Goal: Task Accomplishment & Management: Manage account settings

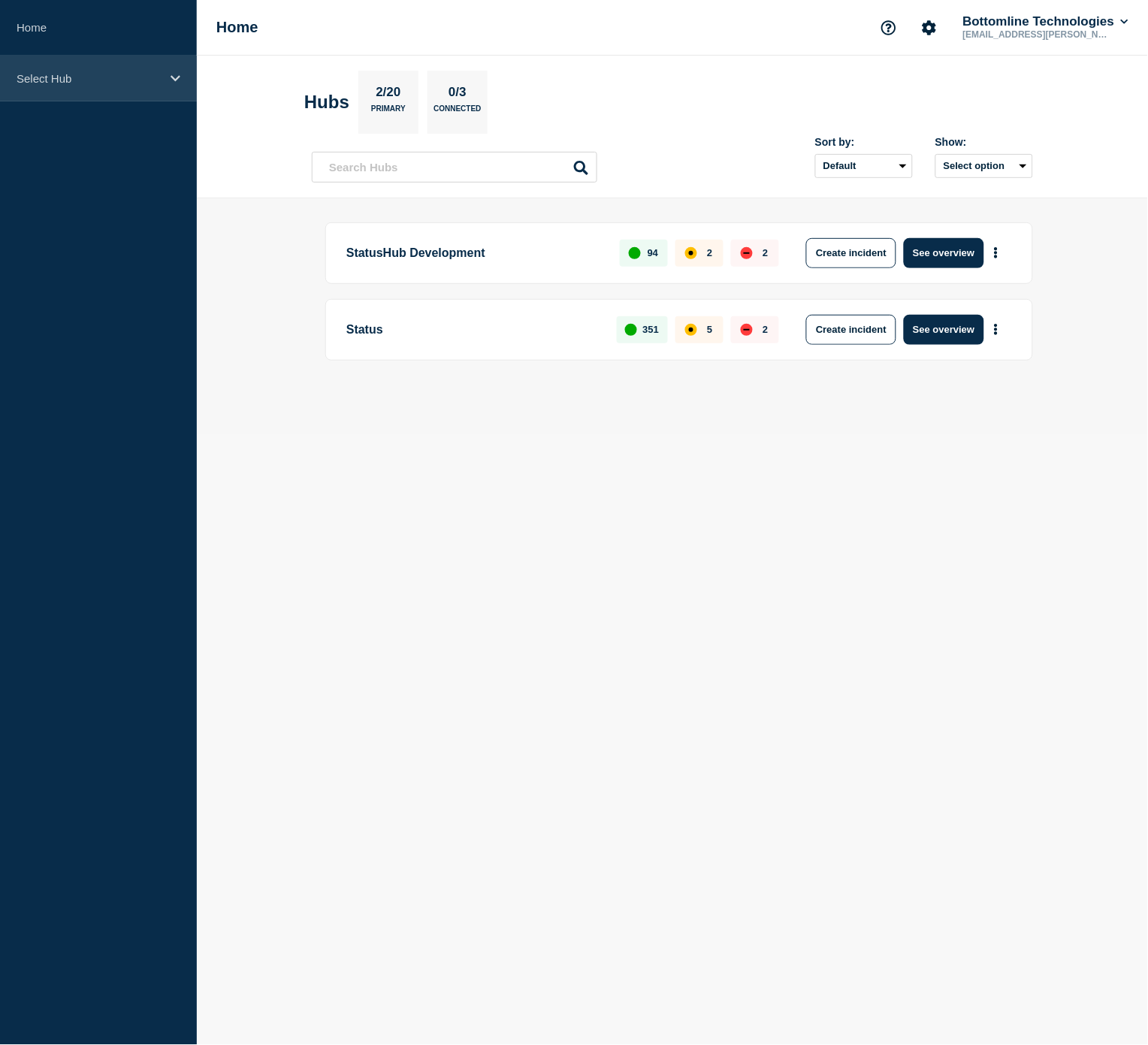
click at [113, 70] on div "Select Hub" at bounding box center [98, 79] width 197 height 46
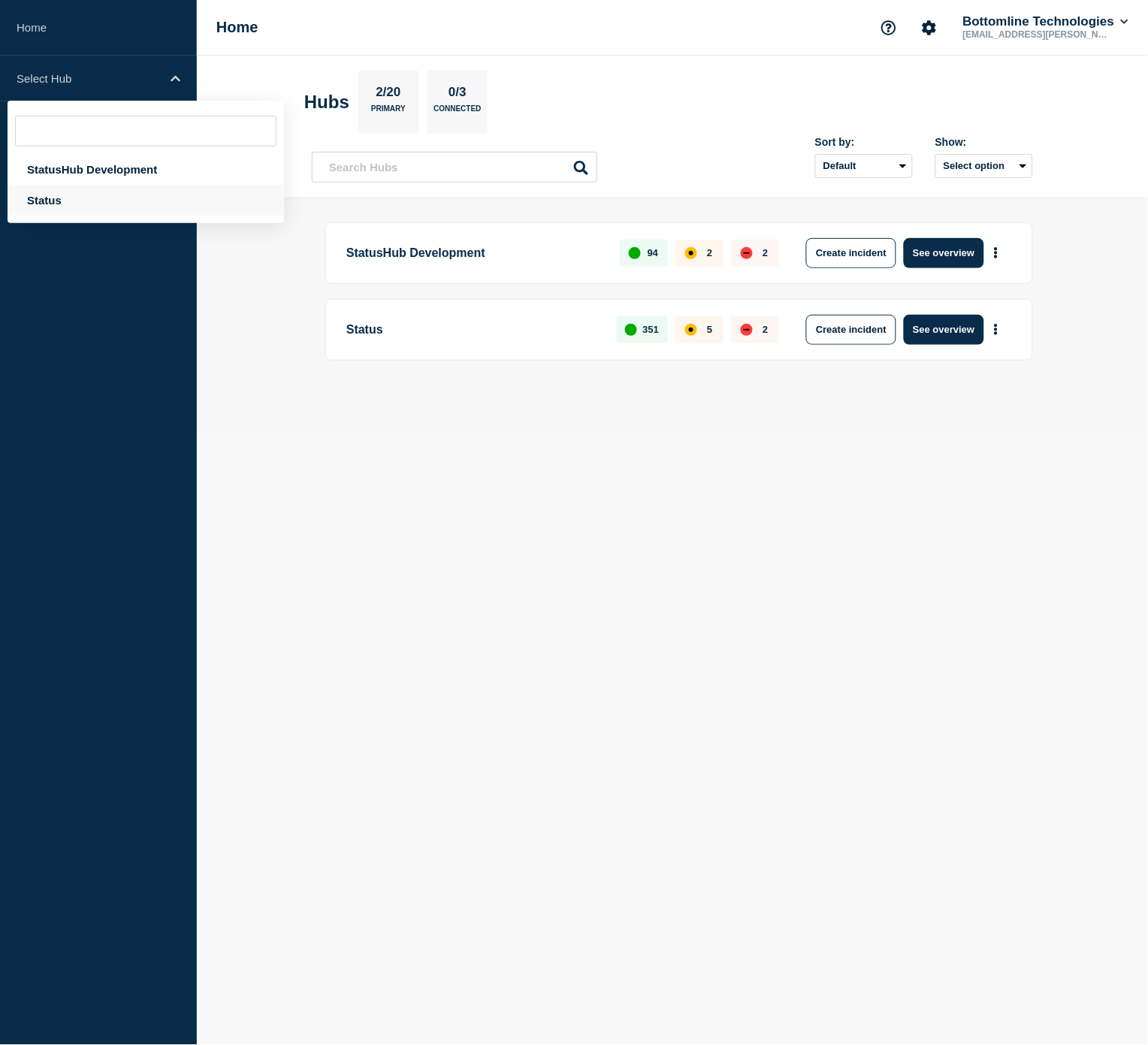
click at [79, 191] on div "Status" at bounding box center [145, 200] width 277 height 31
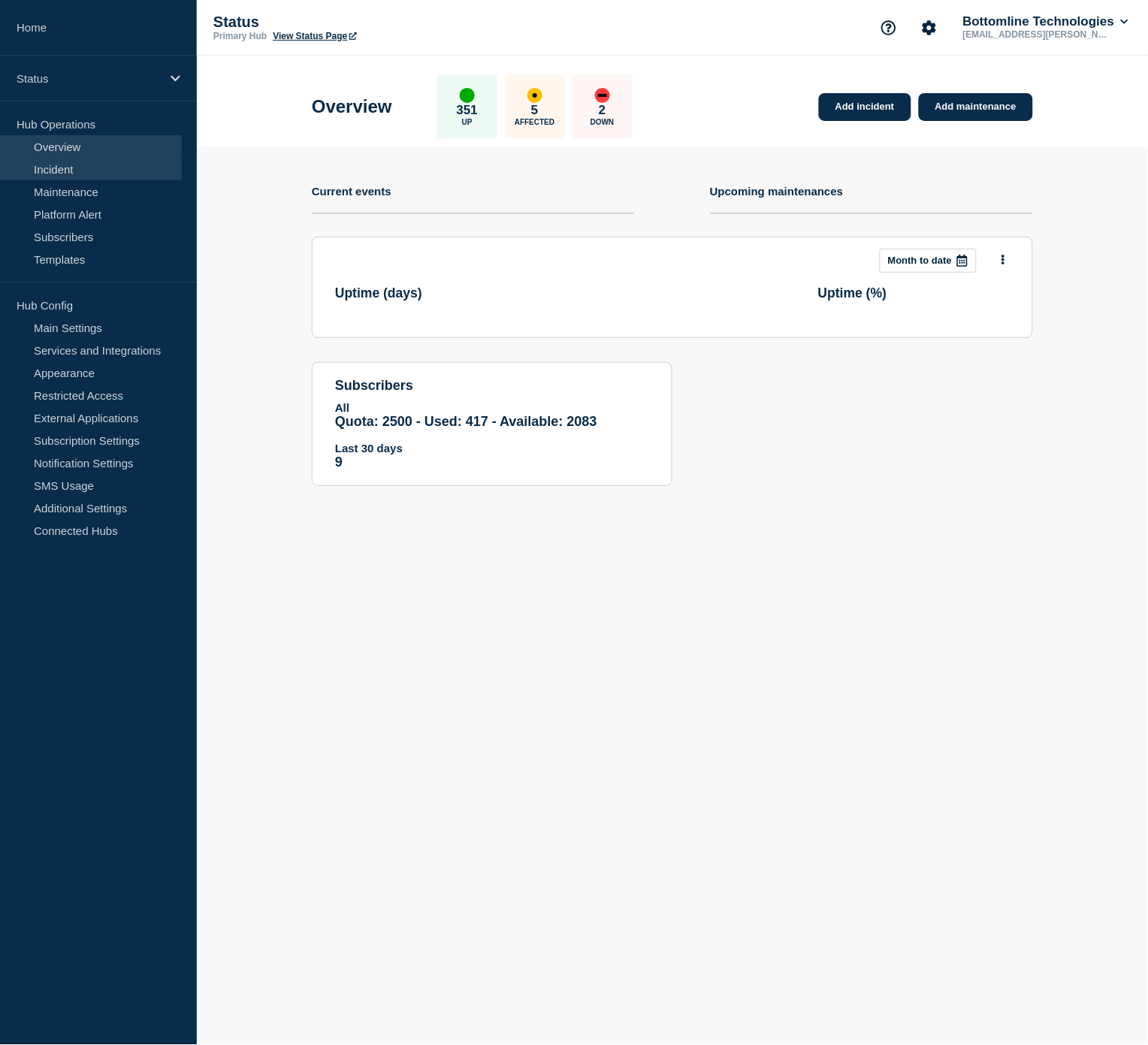
click at [91, 166] on link "Incident" at bounding box center [91, 168] width 181 height 22
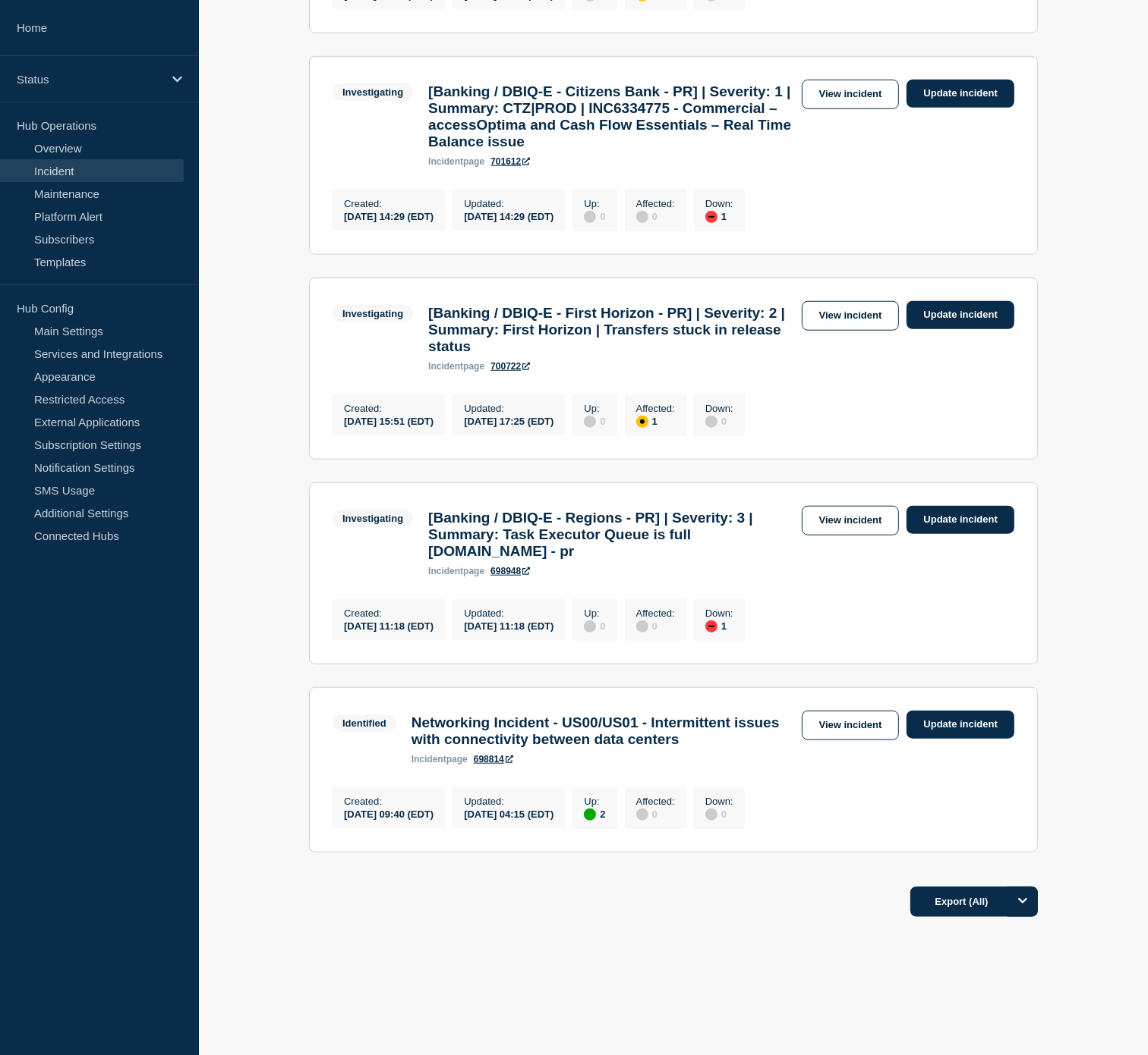
scroll to position [1095, 0]
click at [854, 330] on link "View incident" at bounding box center [850, 315] width 98 height 30
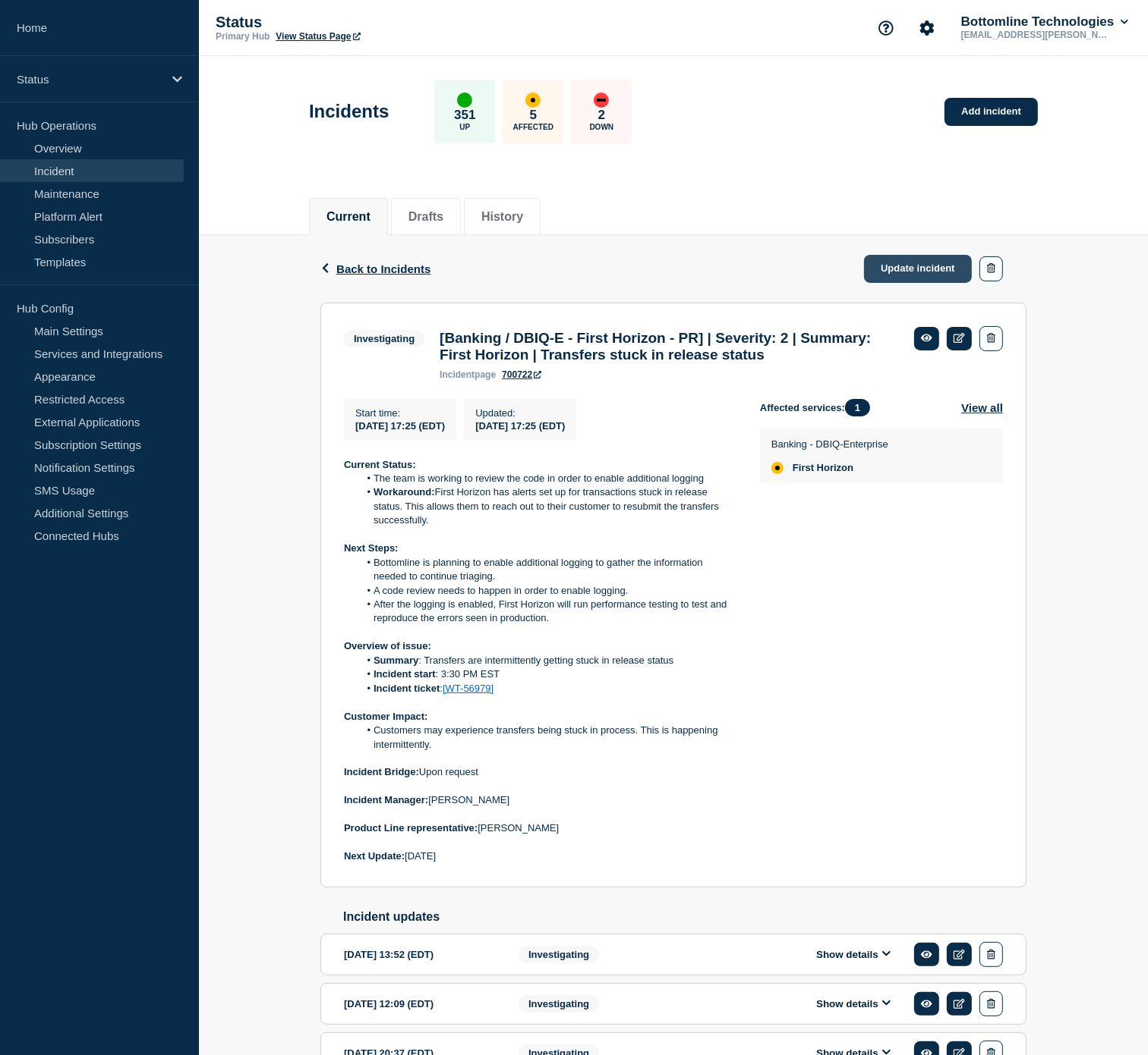
click at [897, 269] on link "Update incident" at bounding box center [918, 268] width 108 height 28
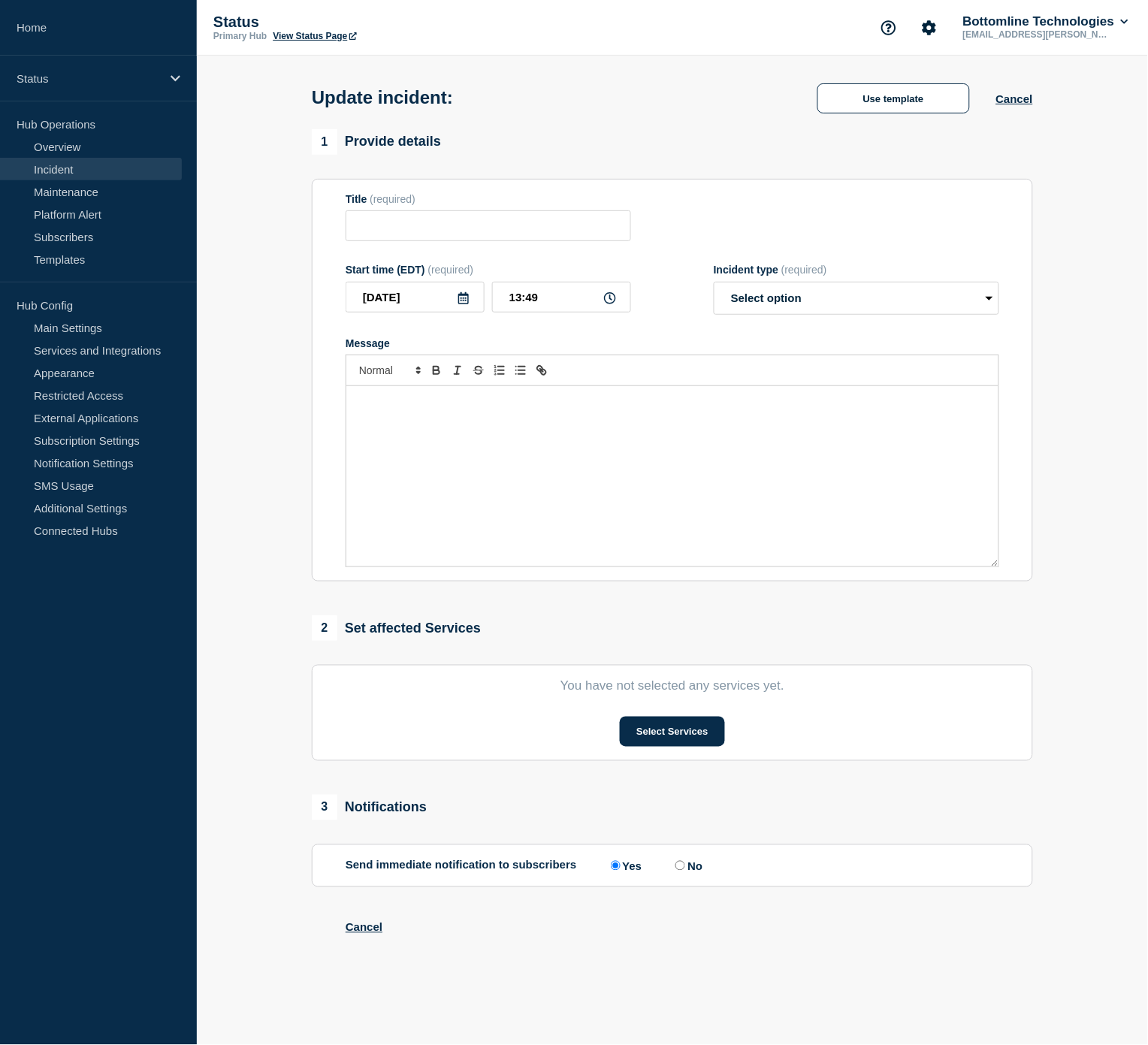
type input "[Banking / DBIQ-E - First Horizon - PR] | Severity: 2 | Summary: First Horizon …"
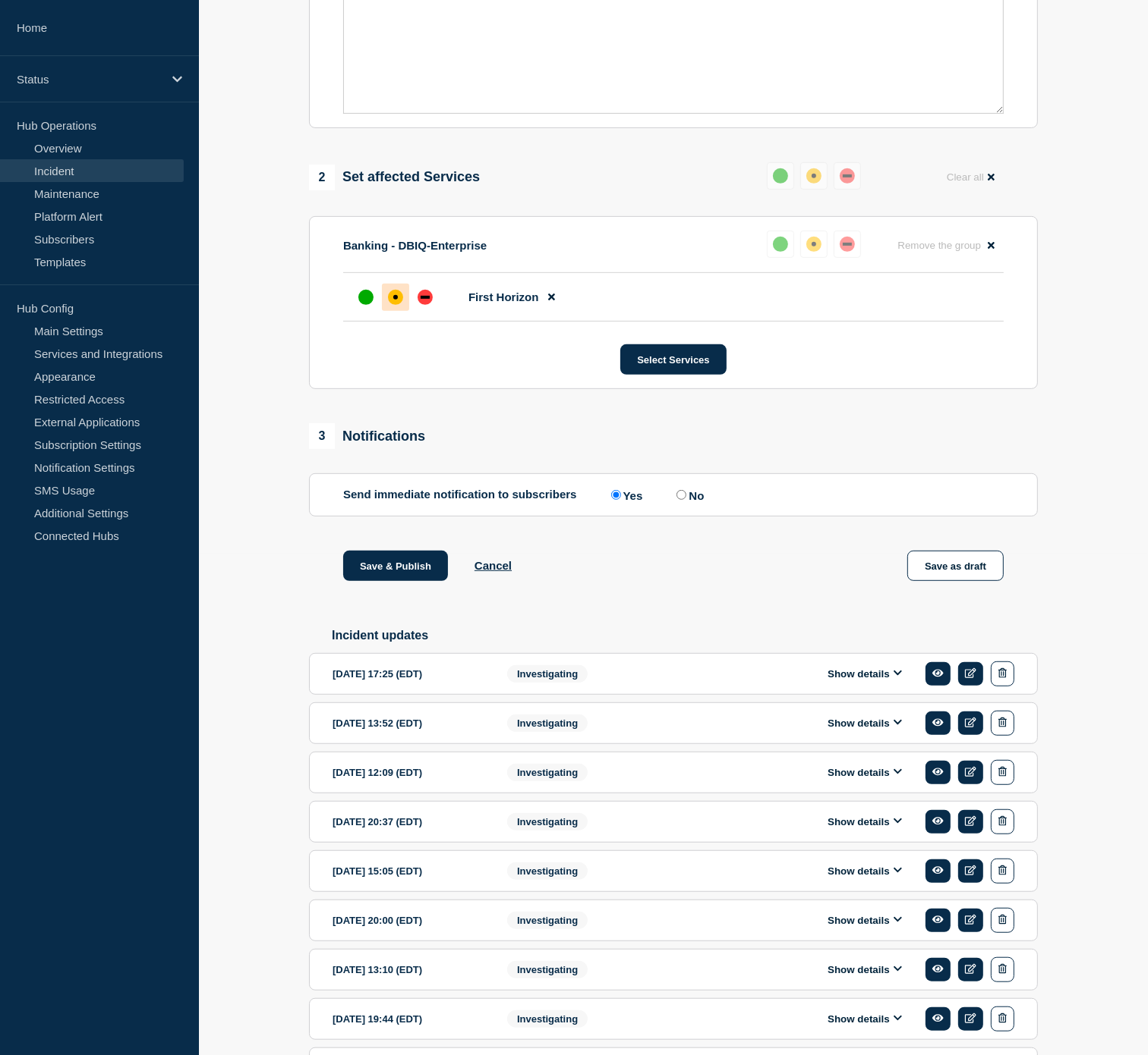
scroll to position [590, 0]
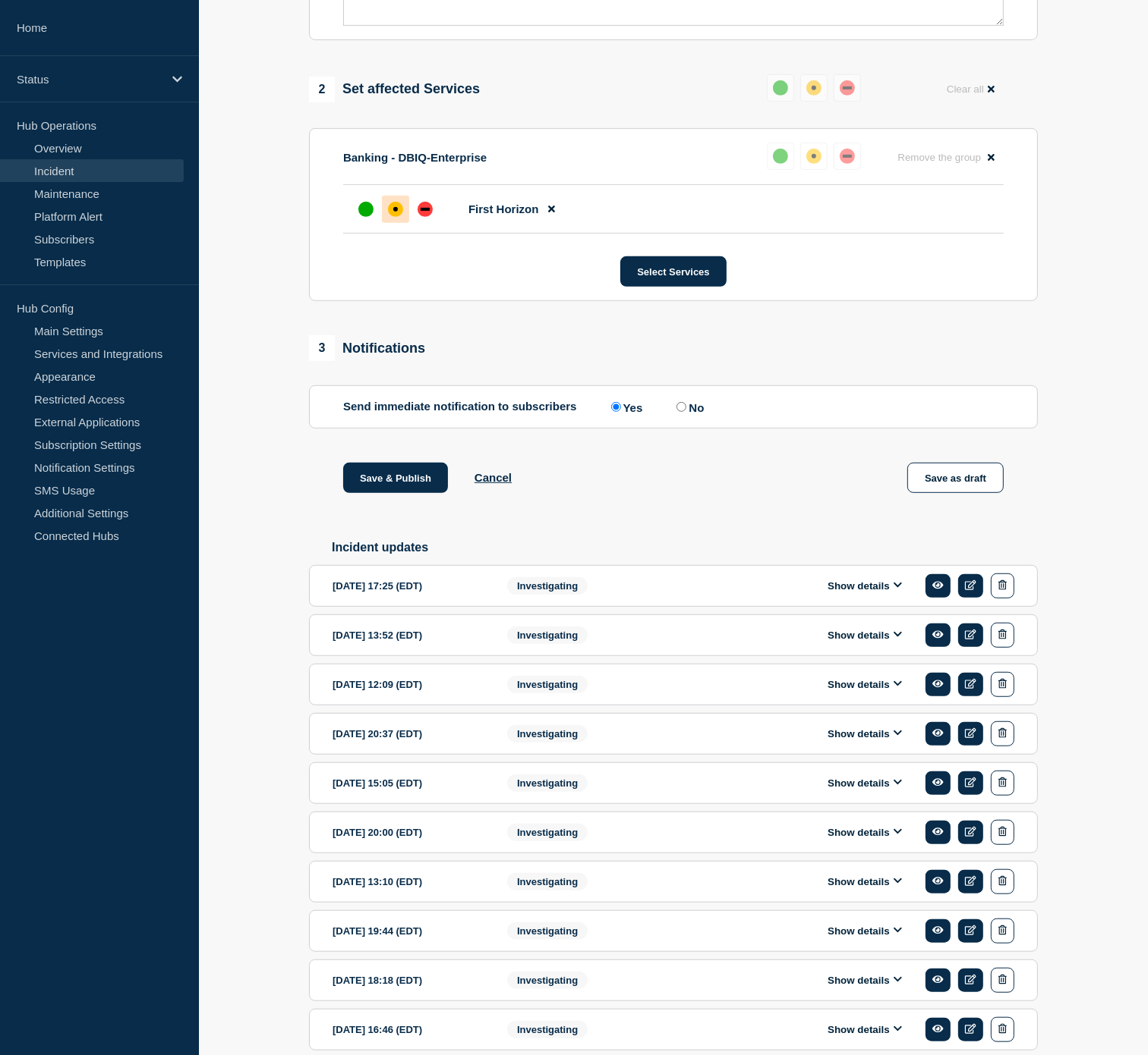
click at [892, 594] on div "Show details" at bounding box center [869, 586] width 291 height 25
click at [887, 593] on button "Show details" at bounding box center [864, 586] width 84 height 13
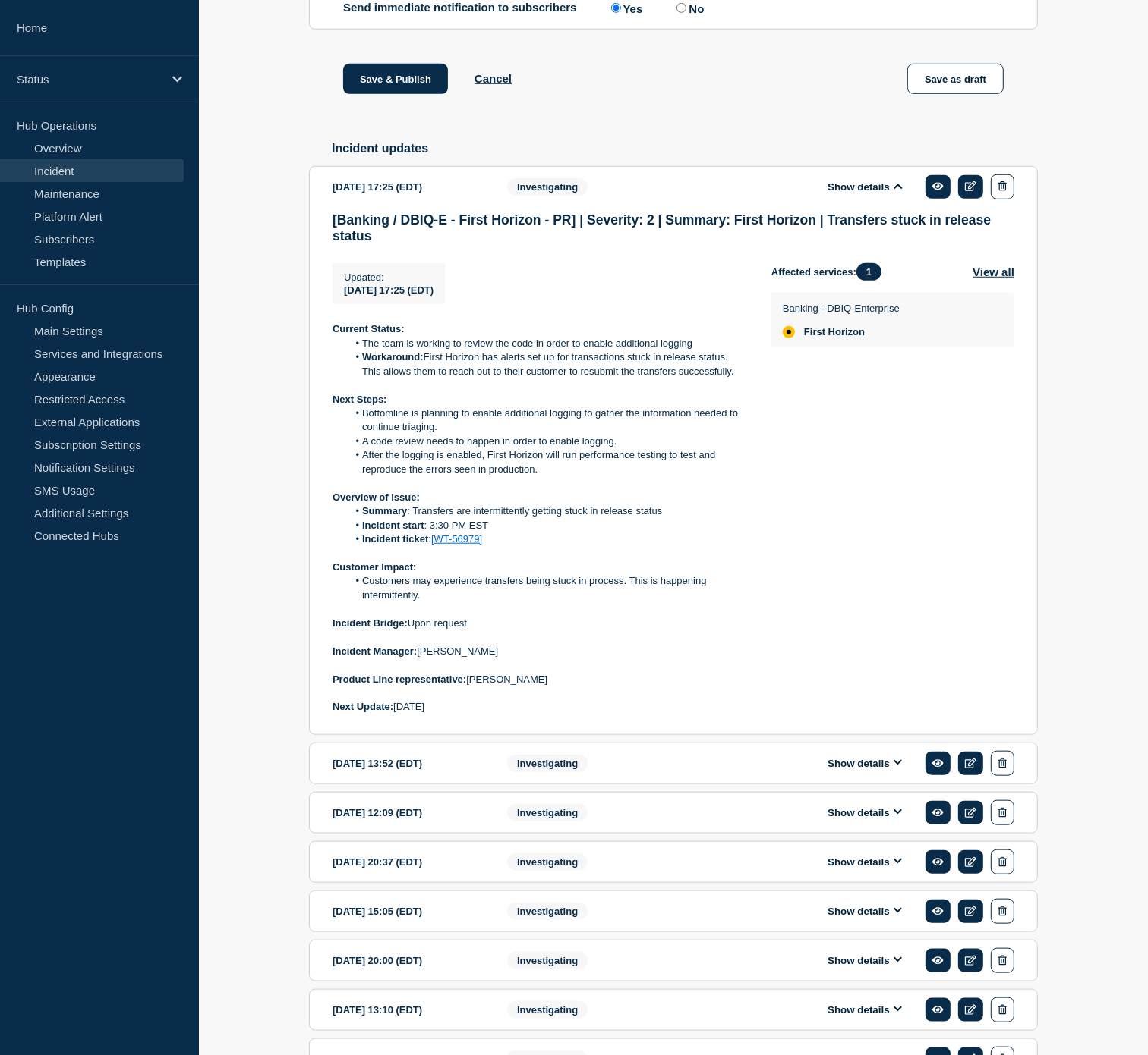
scroll to position [1011, 0]
